Goal: Complete application form

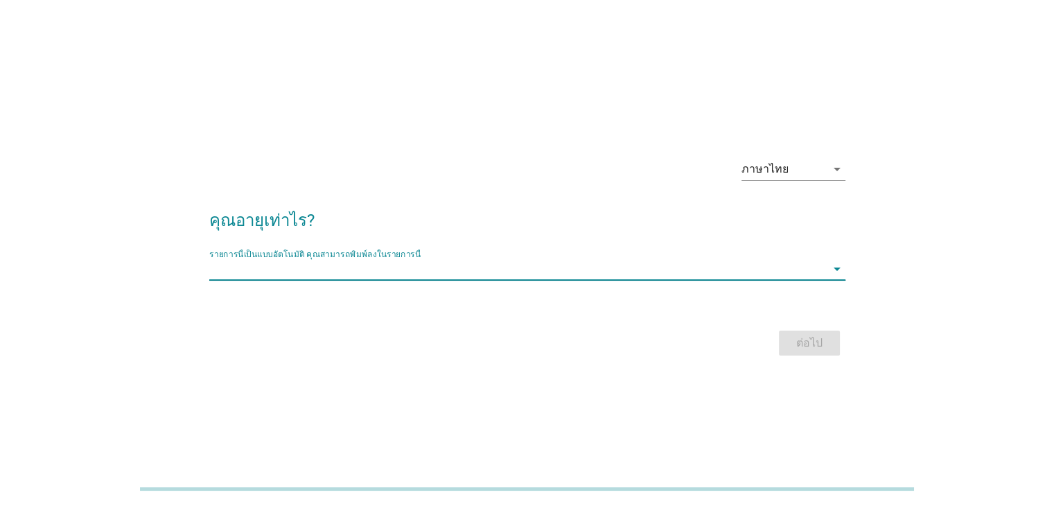
click at [556, 267] on input "รายการนี้เป็นแบบอัตโนมัติ คุณสามารถพิมพ์ลงในรายการนี้" at bounding box center [517, 269] width 617 height 22
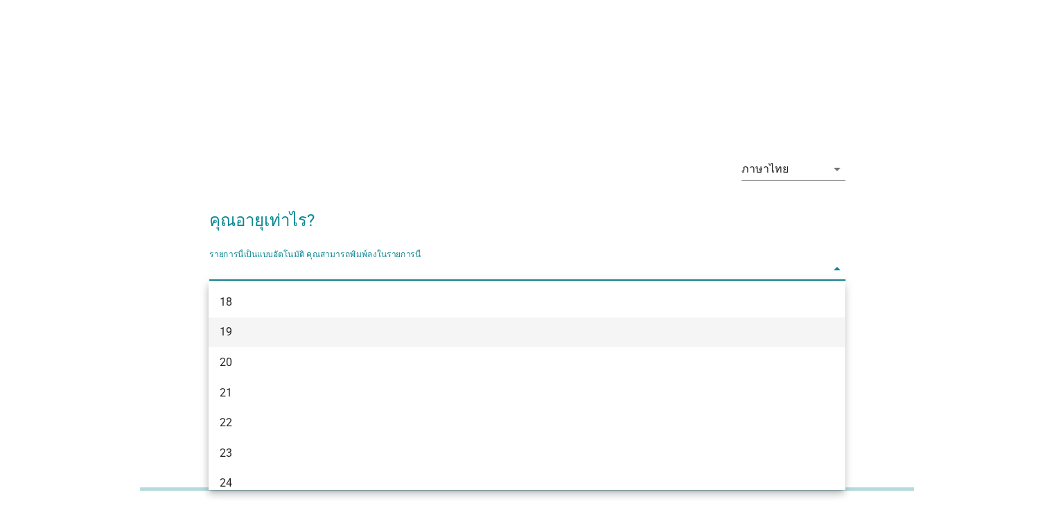
scroll to position [369, 0]
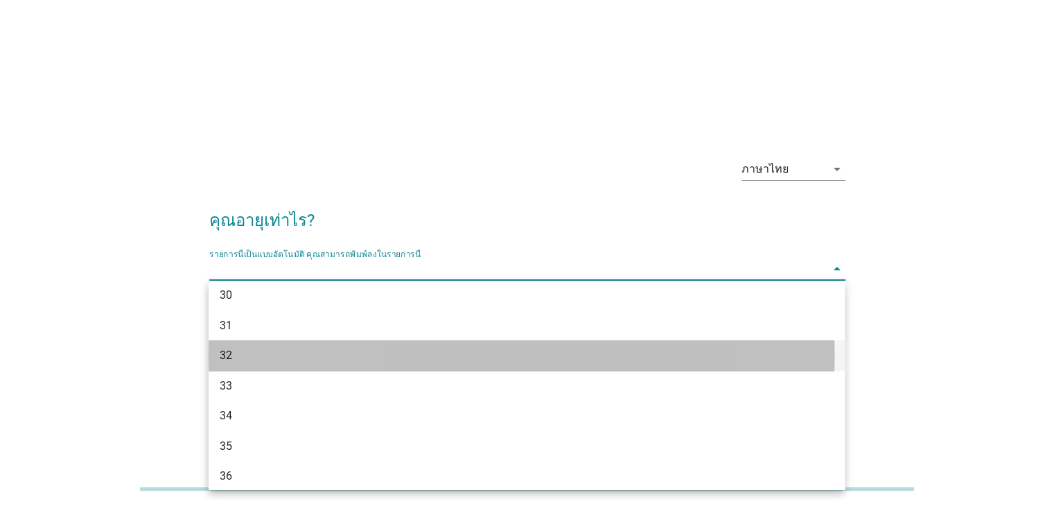
click at [236, 356] on div "32" at bounding box center [501, 355] width 563 height 17
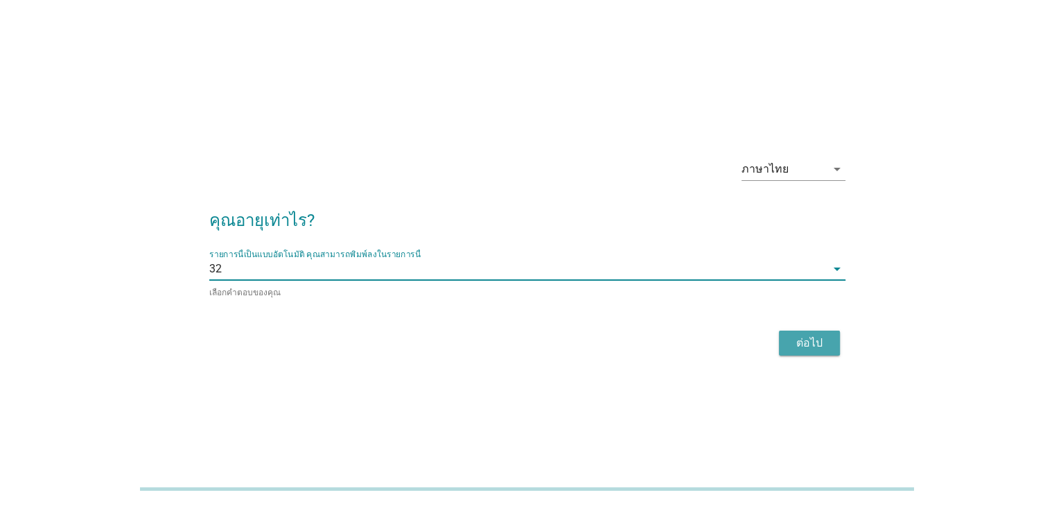
click at [803, 340] on div "ต่อไป" at bounding box center [809, 343] width 39 height 17
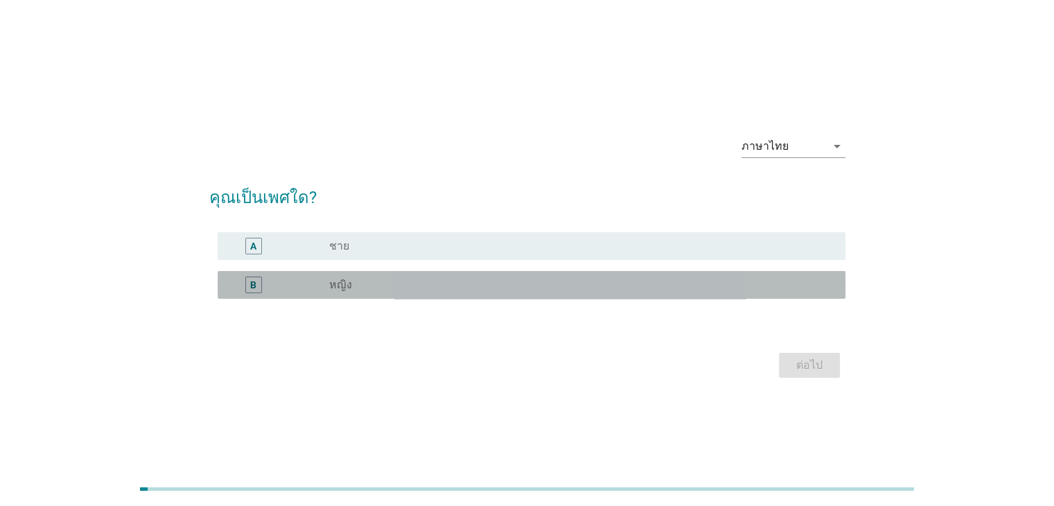
click at [419, 276] on div "radio_button_unchecked หญิง" at bounding box center [581, 284] width 504 height 17
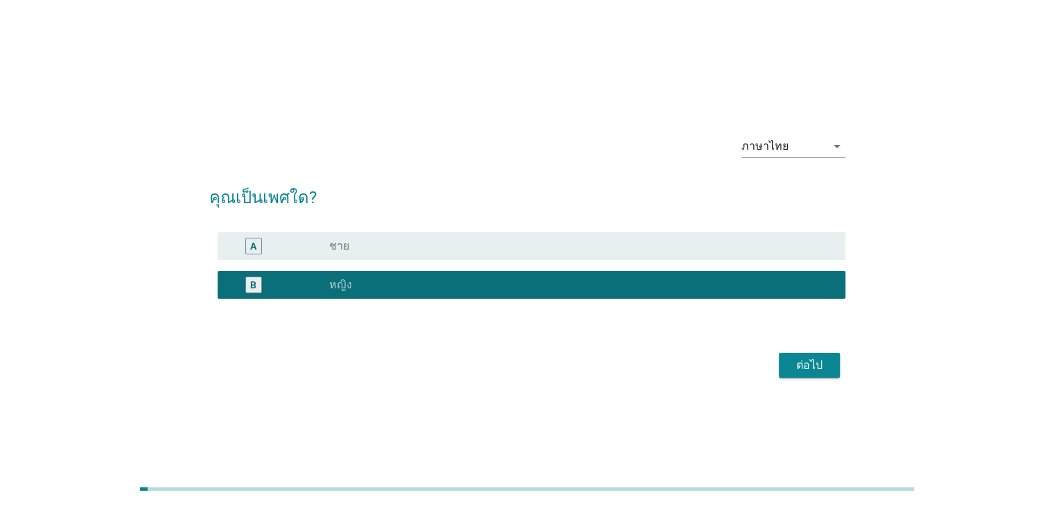
click at [826, 367] on div "ต่อไป" at bounding box center [809, 365] width 39 height 17
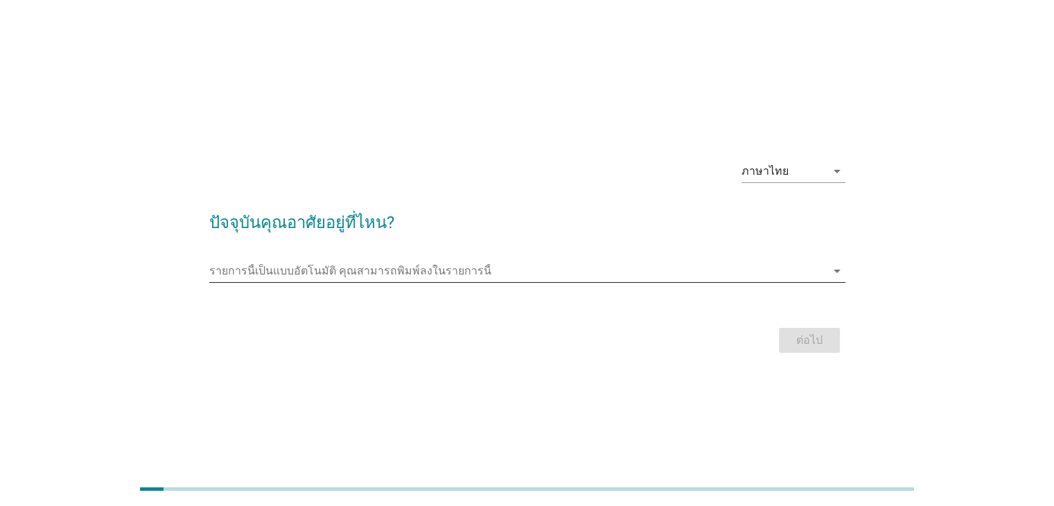
click at [604, 276] on input "รายการนี้เป็นแบบอัตโนมัติ คุณสามารถพิมพ์ลงในรายการนี้" at bounding box center [517, 271] width 617 height 22
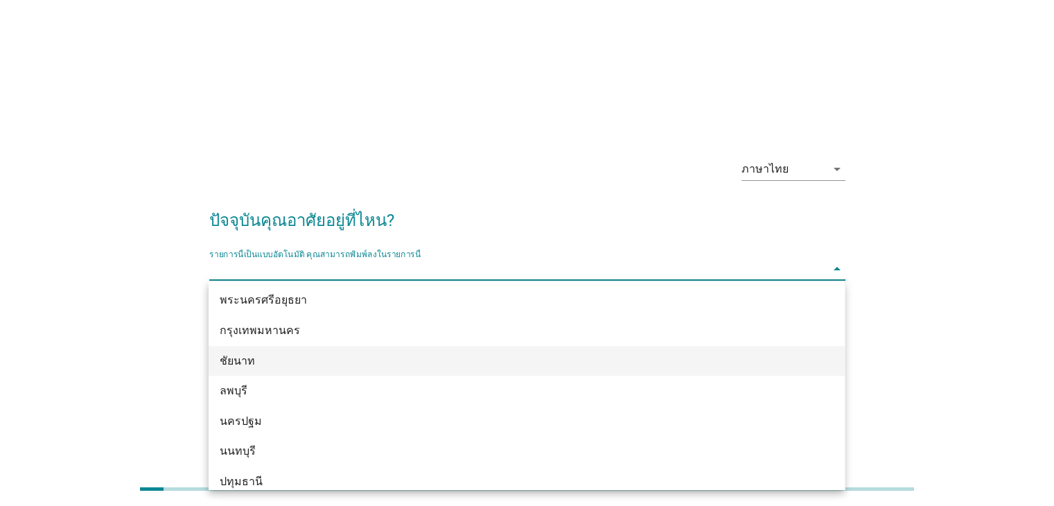
scroll to position [1150, 0]
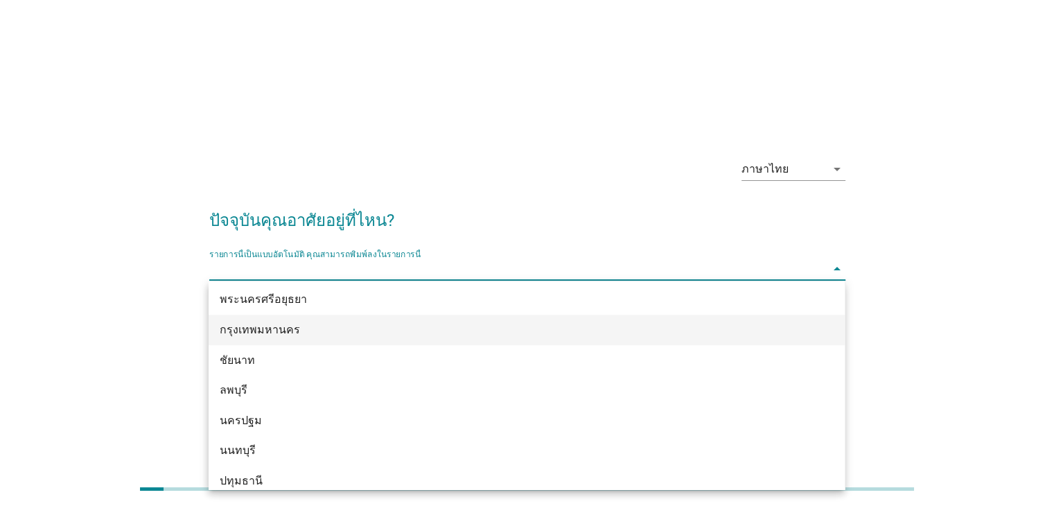
click at [291, 323] on div "กรุงเทพมหานคร" at bounding box center [501, 330] width 563 height 17
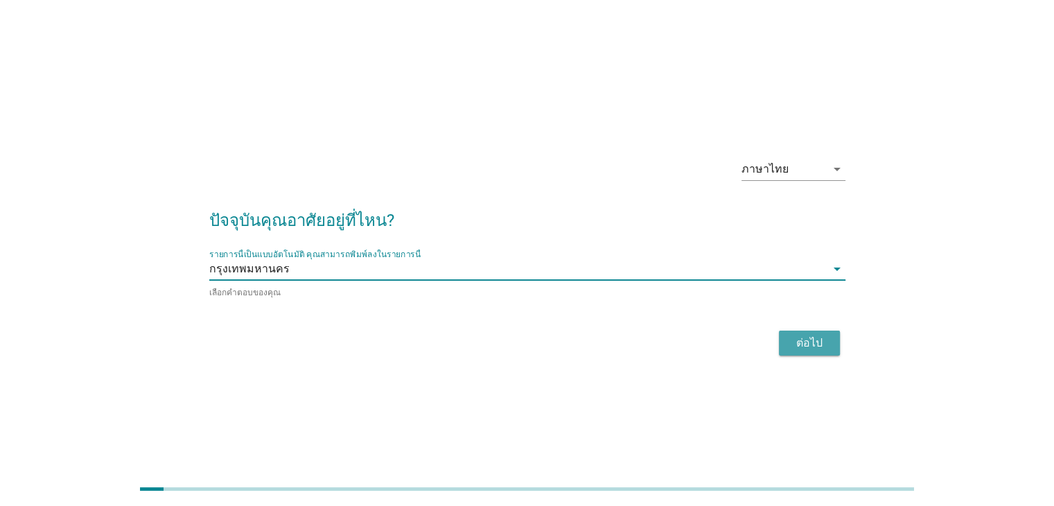
click at [782, 334] on button "ต่อไป" at bounding box center [809, 343] width 61 height 25
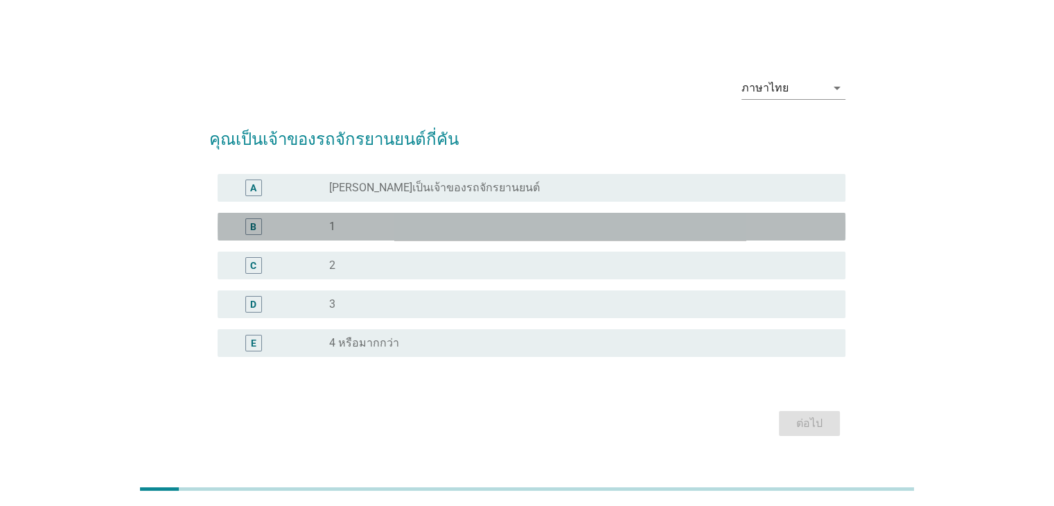
click at [498, 216] on div "B radio_button_unchecked 1" at bounding box center [532, 227] width 628 height 28
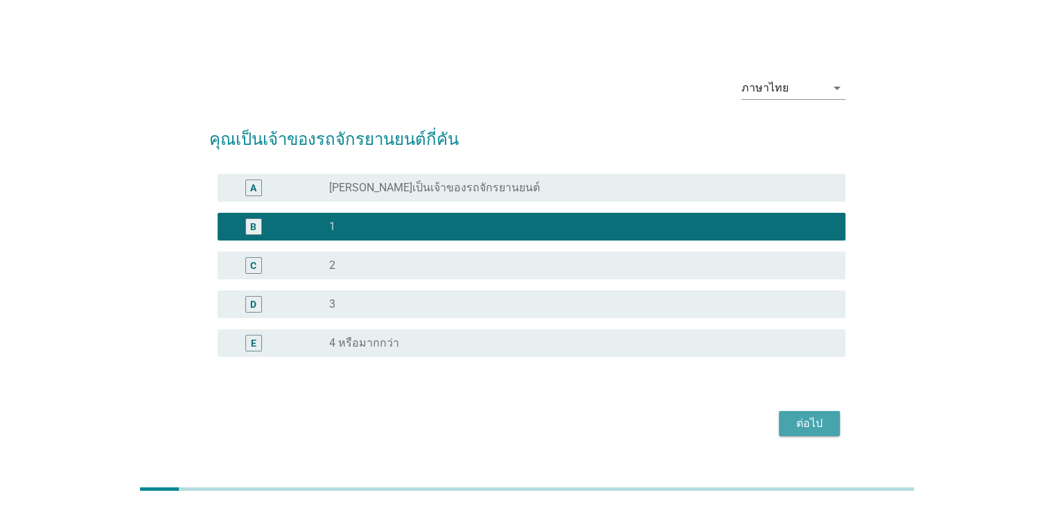
click at [825, 432] on button "ต่อไป" at bounding box center [809, 423] width 61 height 25
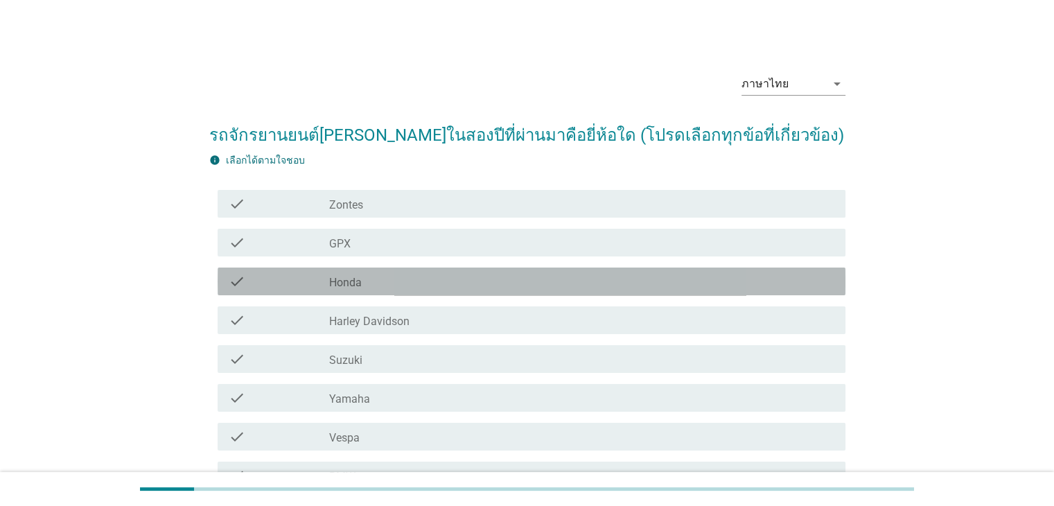
click at [529, 275] on div "check_box_outline_blank Honda" at bounding box center [581, 281] width 504 height 17
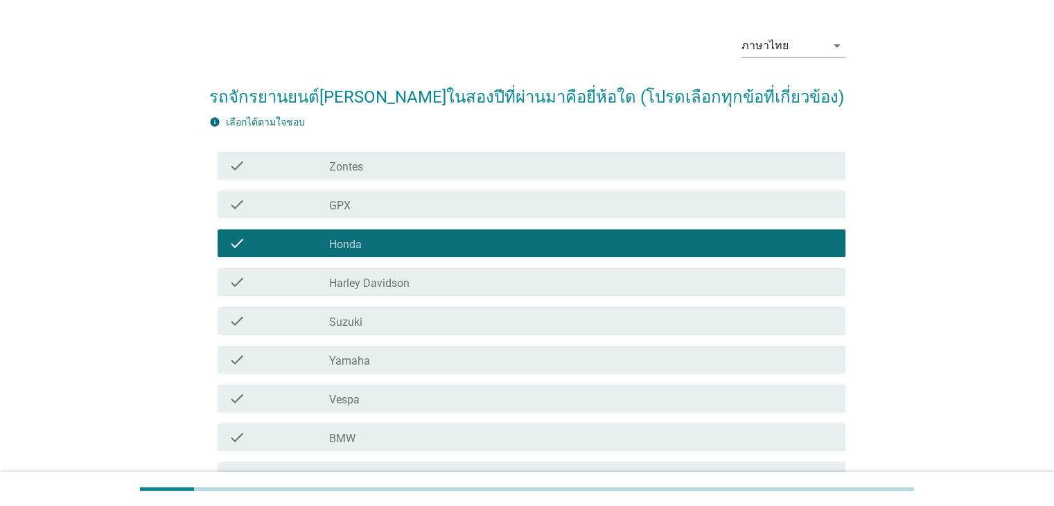
scroll to position [222, 0]
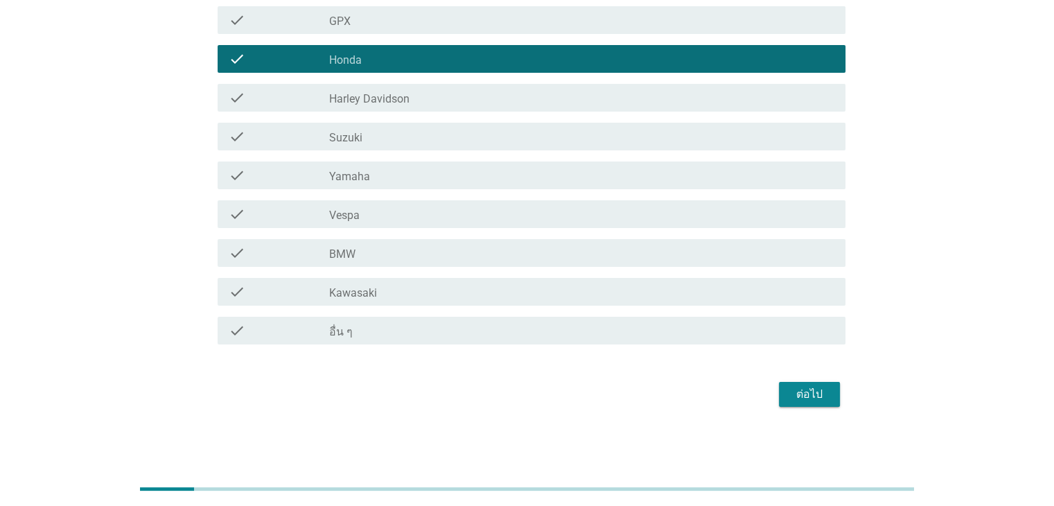
click at [812, 389] on div "ต่อไป" at bounding box center [809, 394] width 39 height 17
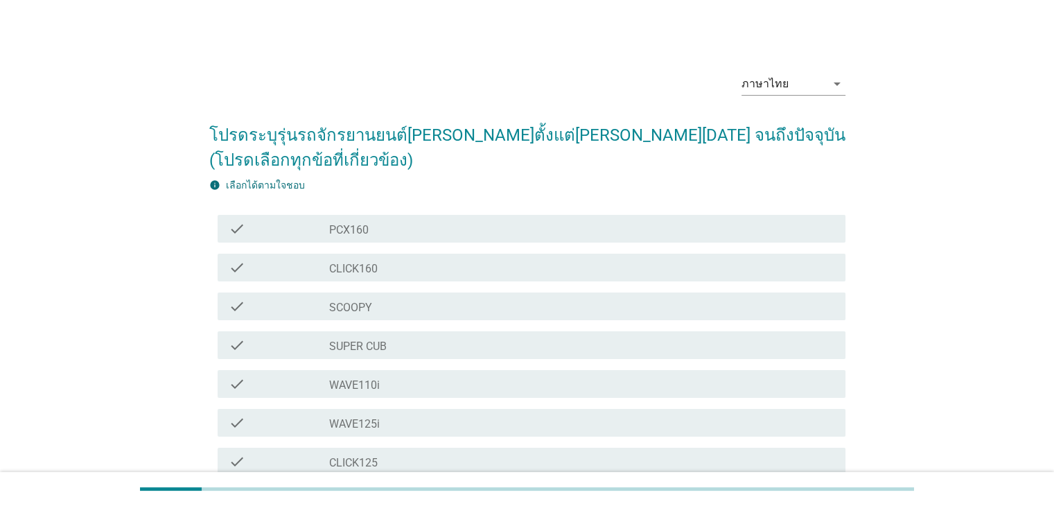
scroll to position [364, 0]
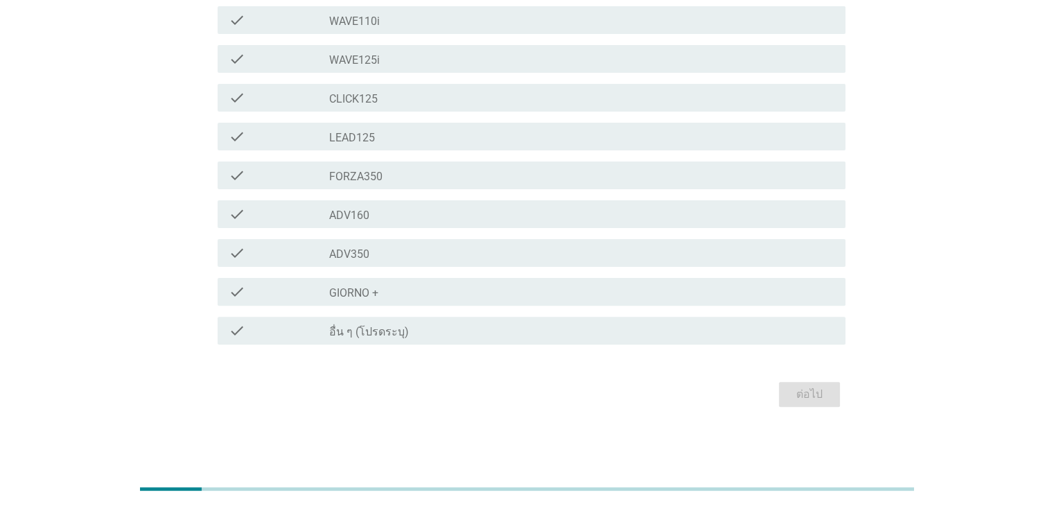
click at [721, 336] on div "check_box_outline_blank อื่น ๆ (โปรดระบุ)" at bounding box center [581, 330] width 504 height 17
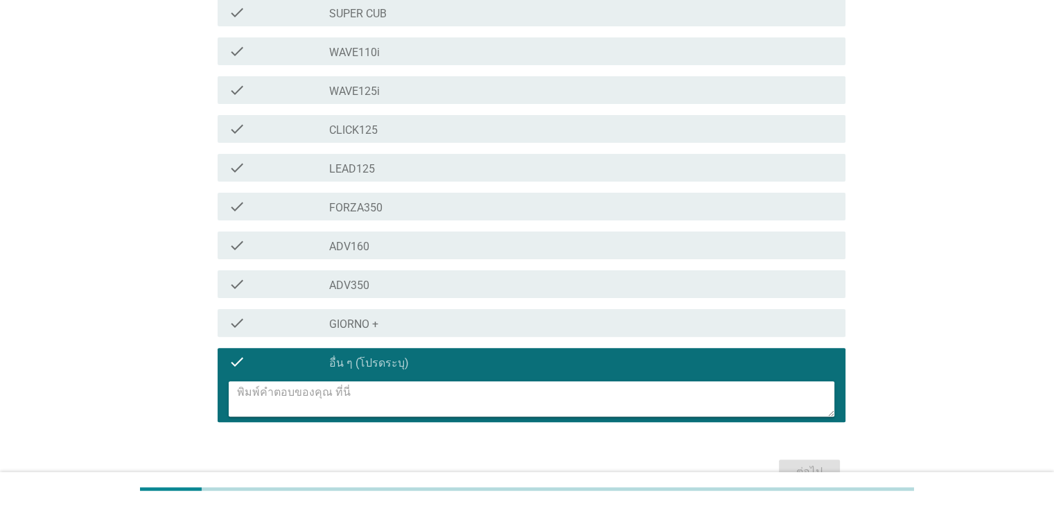
scroll to position [346, 0]
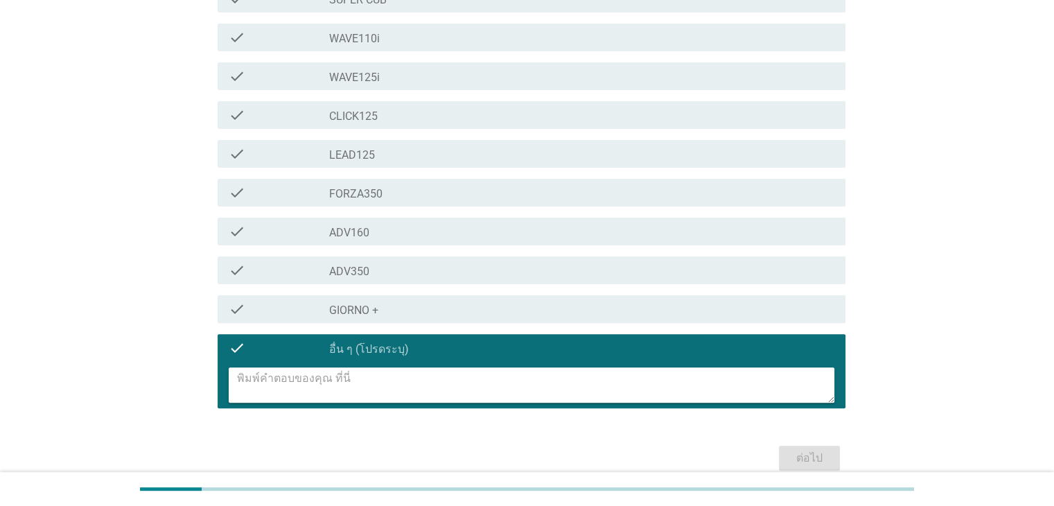
click at [953, 220] on div "ภาษาไทย arrow_drop_down โปรดระบุรุ่นรถจักรยานยนต์[PERSON_NAME]ตั้งแต่[PERSON_NA…" at bounding box center [526, 95] width 987 height 782
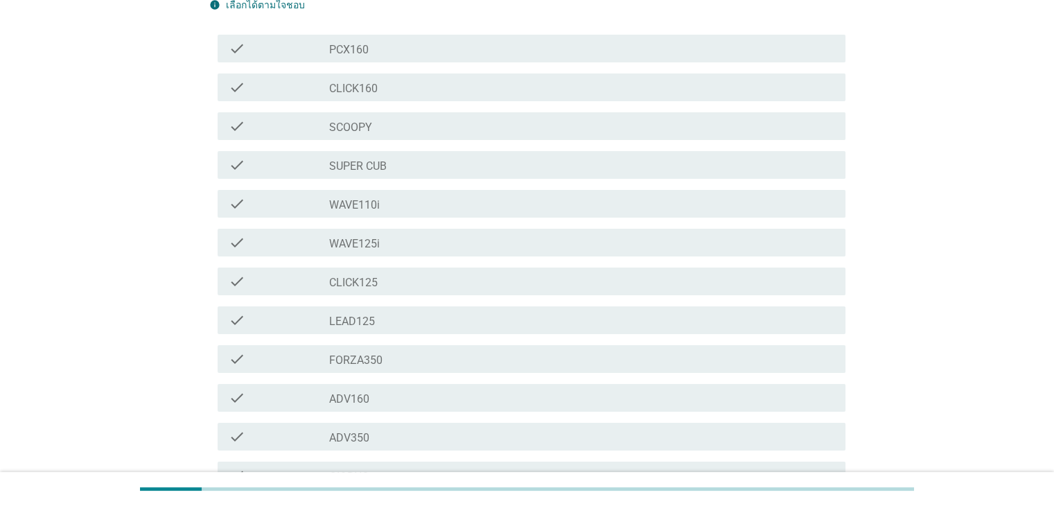
scroll to position [0, 0]
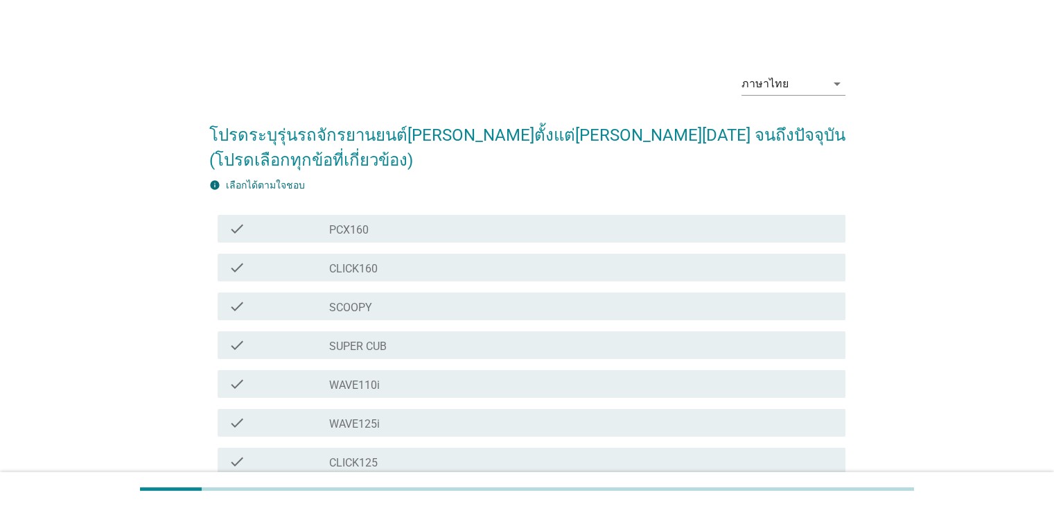
click at [427, 298] on div "check_box_outline_blank SCOOPY" at bounding box center [581, 306] width 504 height 17
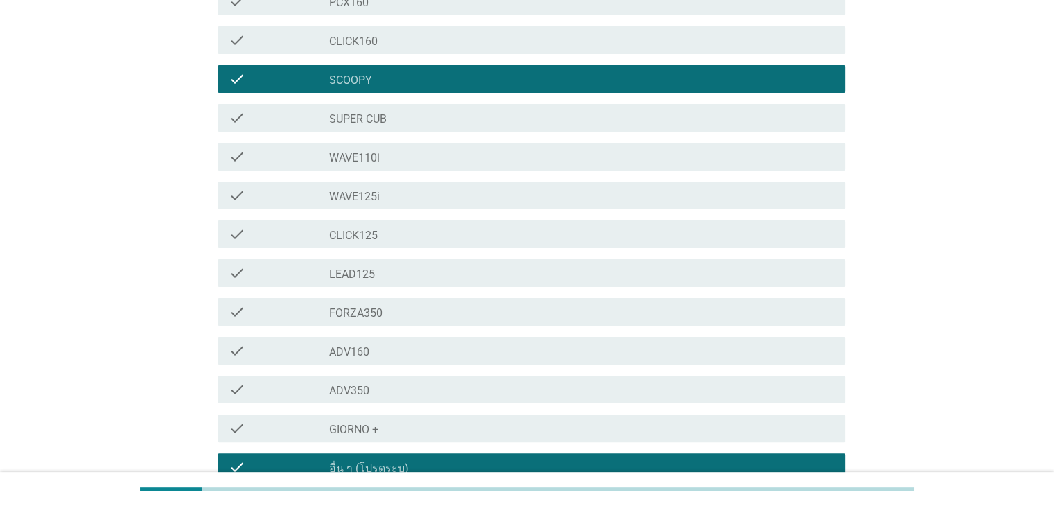
scroll to position [410, 0]
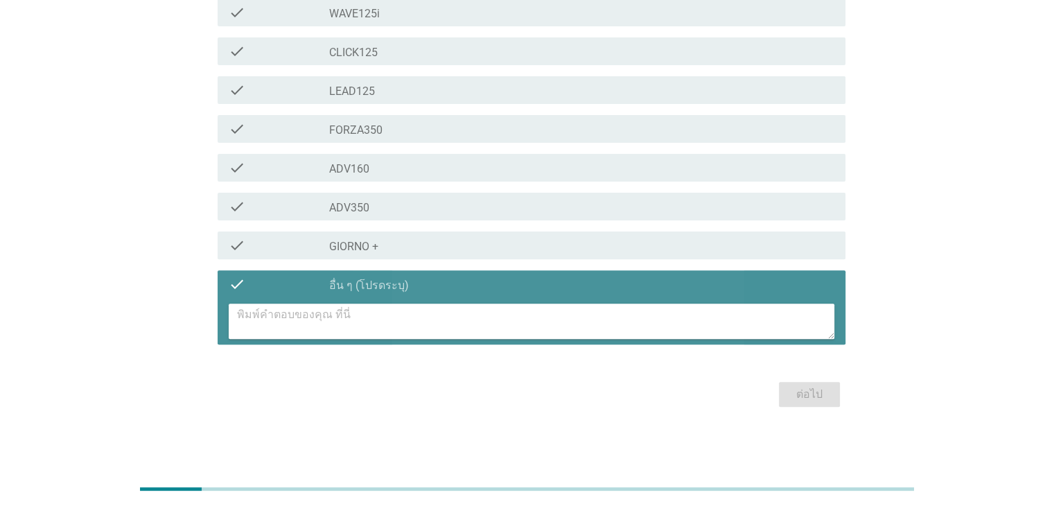
click at [501, 286] on div "check_box_outline_blank อื่น ๆ (โปรดระบุ)" at bounding box center [581, 284] width 504 height 17
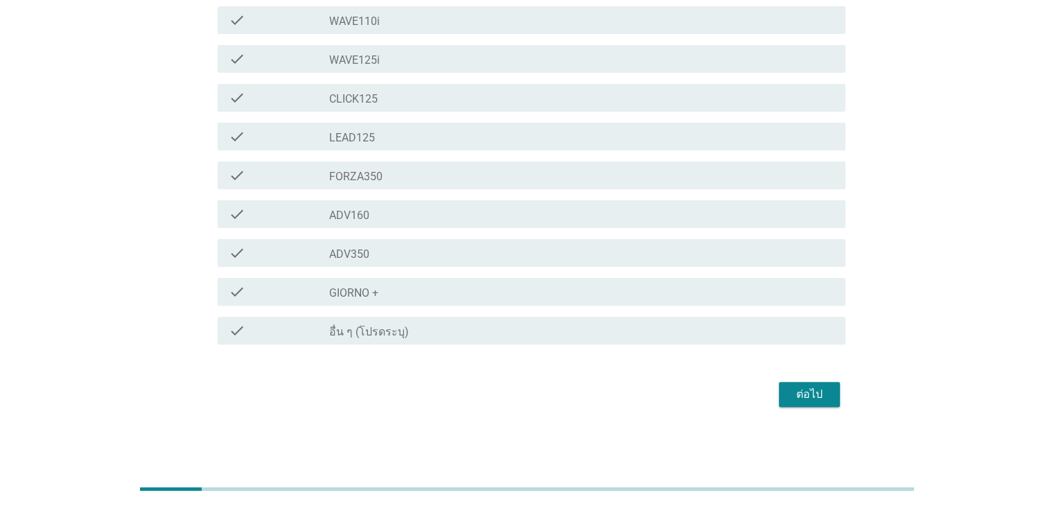
click at [804, 388] on div "ต่อไป" at bounding box center [809, 394] width 39 height 17
